Goal: Transaction & Acquisition: Purchase product/service

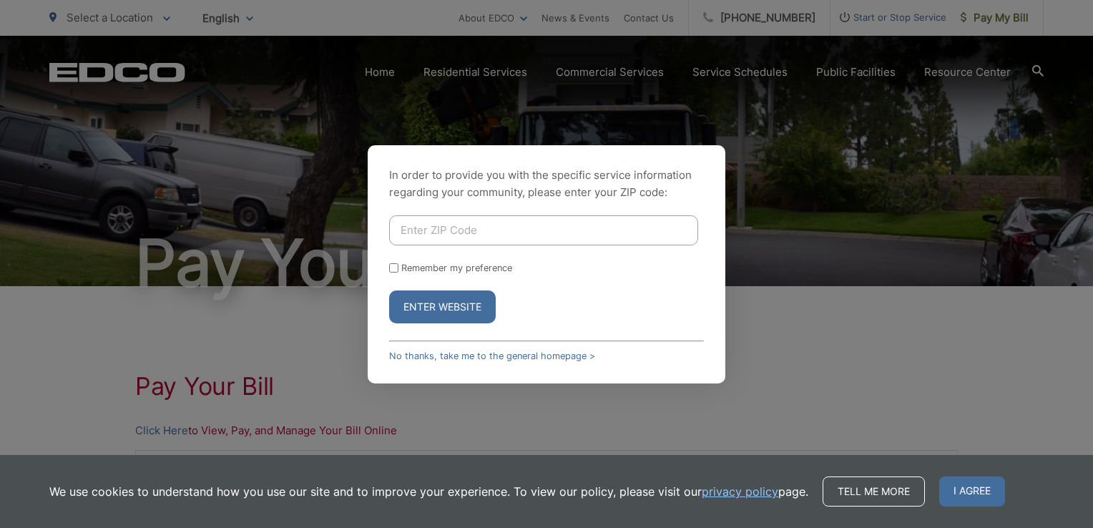
click at [514, 235] on input "Enter ZIP Code" at bounding box center [543, 230] width 309 height 30
type input "92021"
click at [389, 290] on button "Enter Website" at bounding box center [442, 306] width 107 height 33
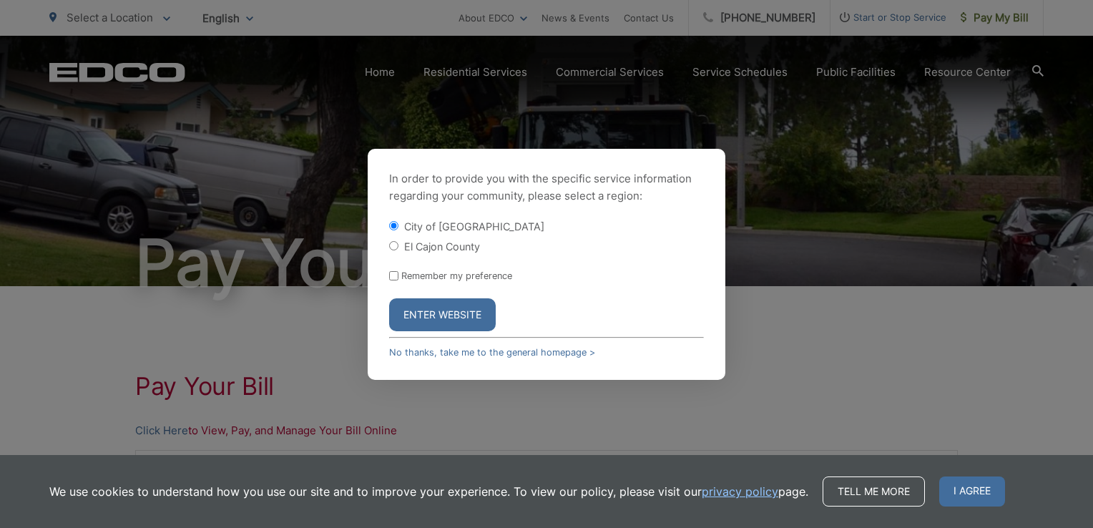
click at [781, 212] on div "In order to provide you with the specific service information regarding your co…" at bounding box center [546, 264] width 1093 height 528
click at [431, 319] on button "Enter Website" at bounding box center [442, 314] width 107 height 33
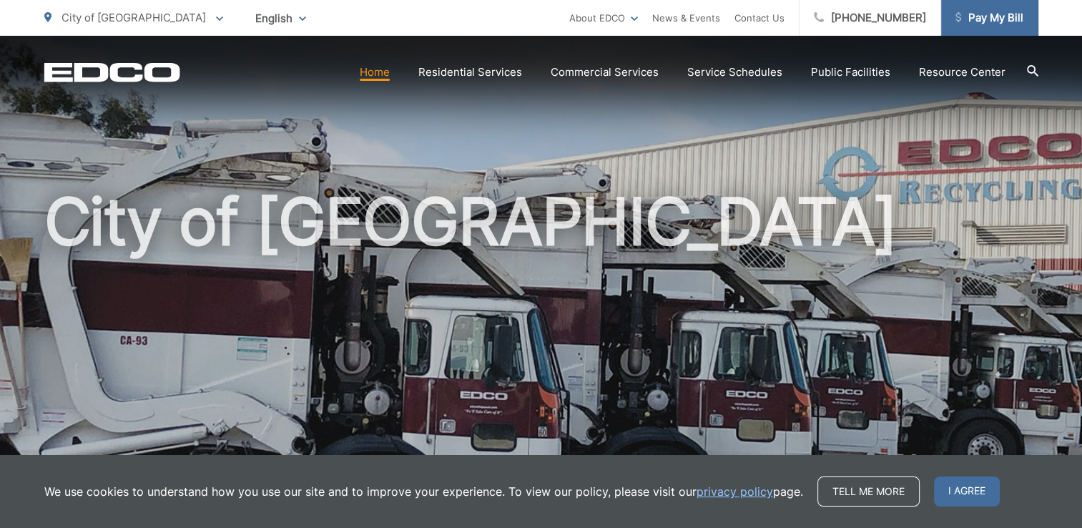
click at [970, 21] on span "Pay My Bill" at bounding box center [989, 17] width 68 height 17
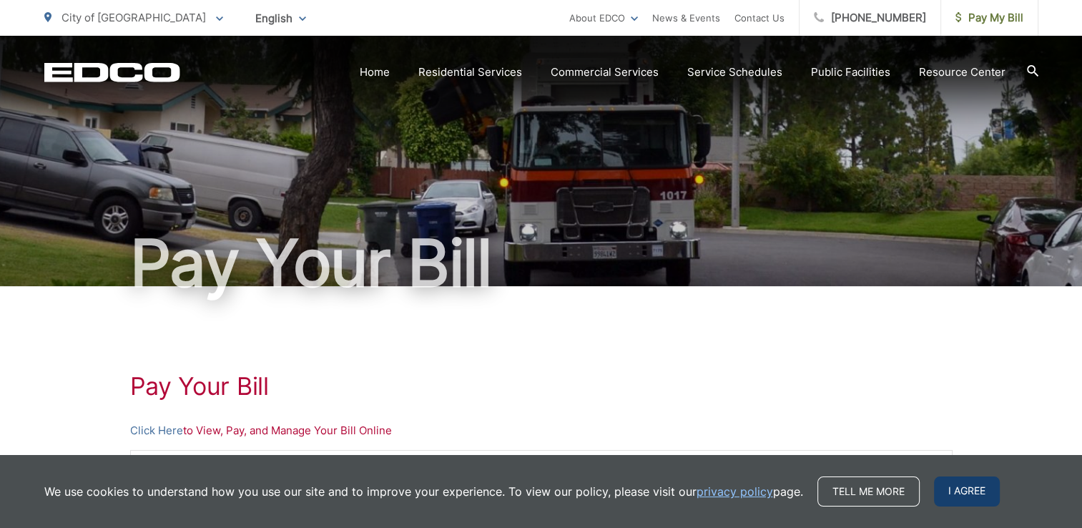
click at [967, 488] on span "I agree" at bounding box center [967, 491] width 66 height 30
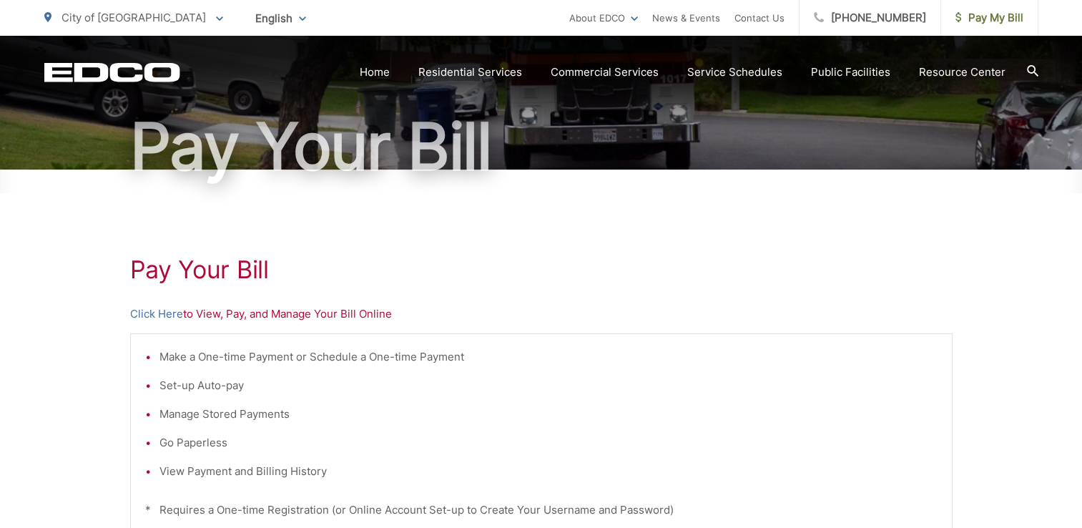
scroll to position [215, 0]
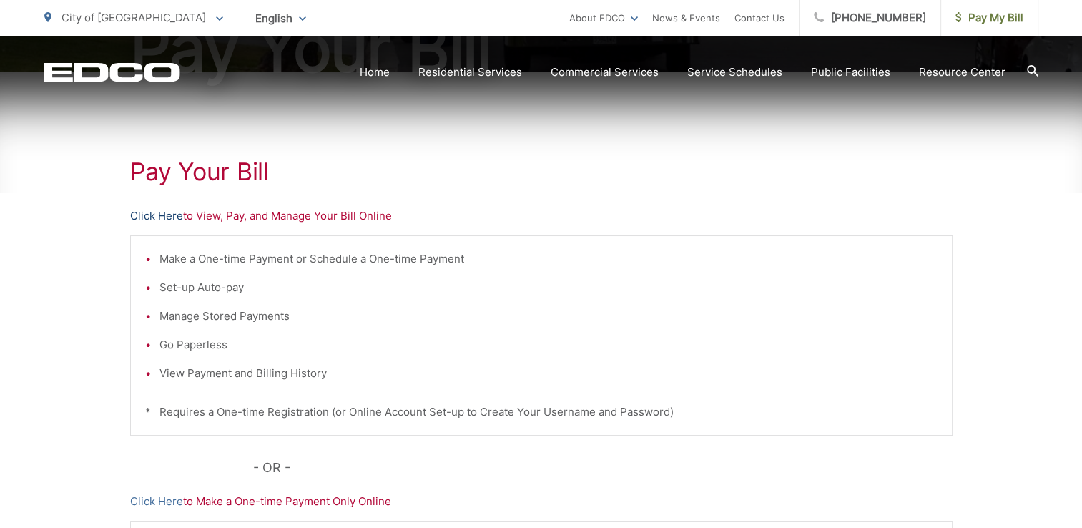
click at [154, 215] on link "Click Here" at bounding box center [156, 215] width 53 height 17
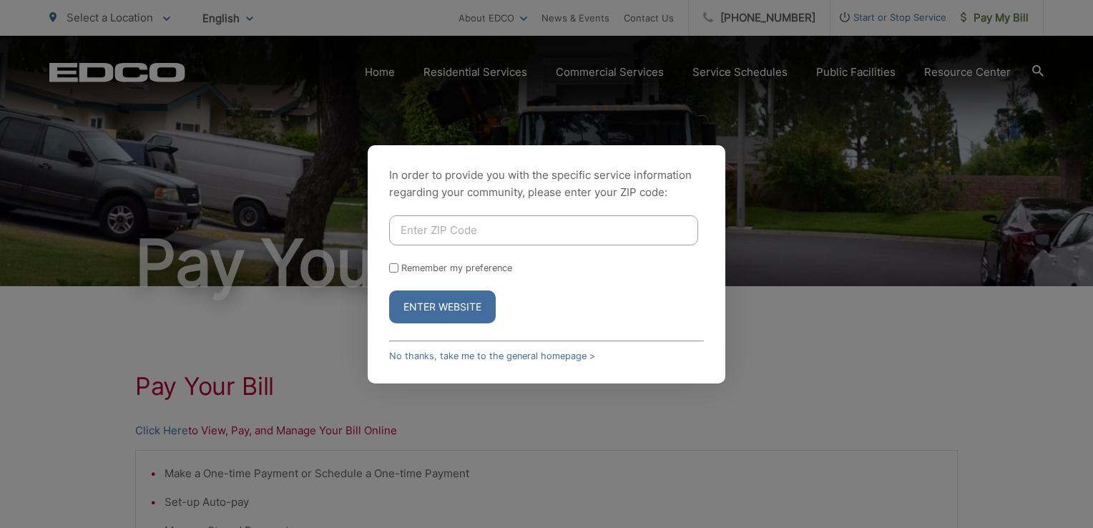
click at [455, 227] on input "Enter ZIP Code" at bounding box center [543, 230] width 309 height 30
type input "92021"
click at [389, 290] on button "Enter Website" at bounding box center [442, 306] width 107 height 33
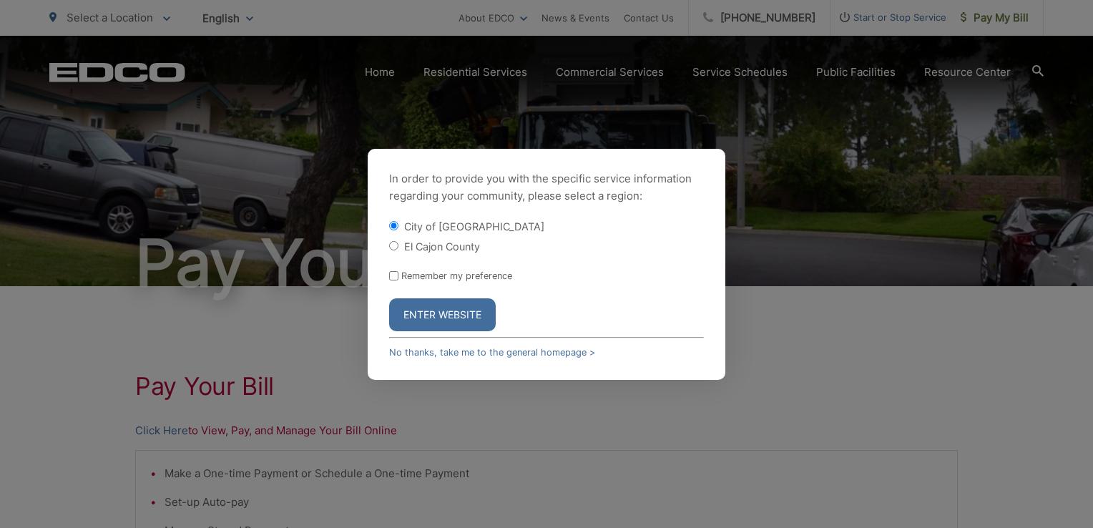
drag, startPoint x: 440, startPoint y: 348, endPoint x: 459, endPoint y: 342, distance: 19.5
click at [440, 348] on link "No thanks, take me to the general homepage >" at bounding box center [492, 352] width 206 height 11
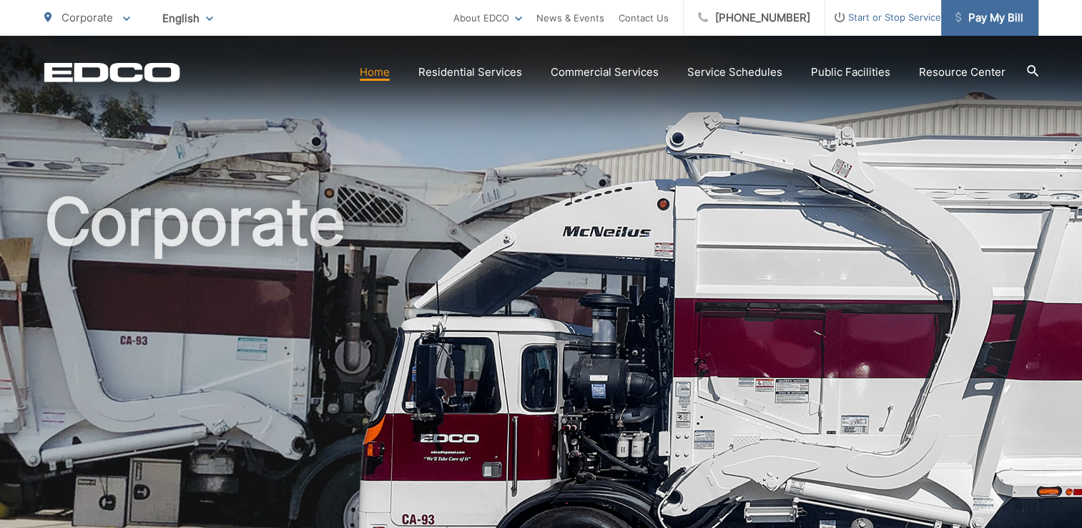
click at [990, 17] on span "Pay My Bill" at bounding box center [989, 17] width 68 height 17
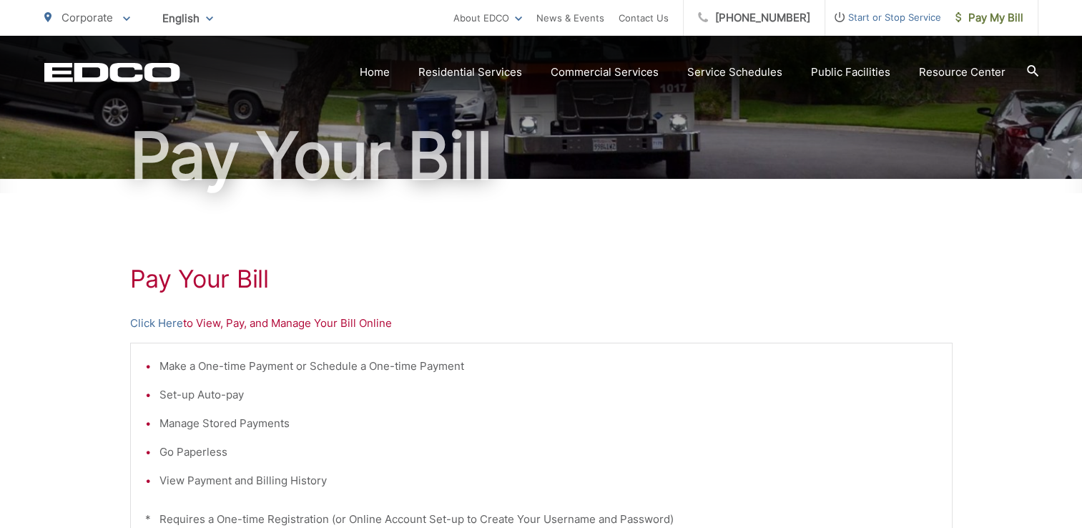
scroll to position [143, 0]
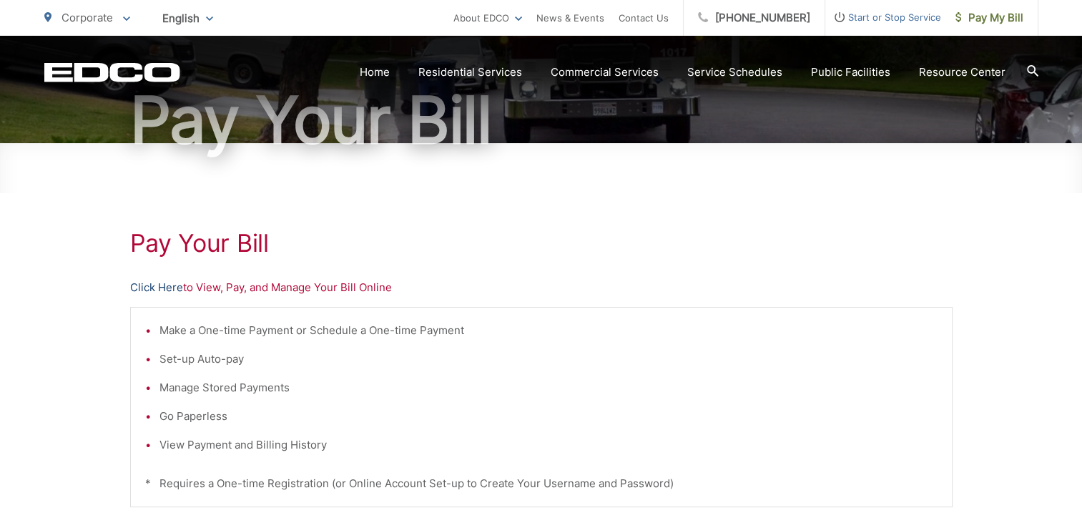
click at [157, 285] on link "Click Here" at bounding box center [156, 287] width 53 height 17
